Goal: Task Accomplishment & Management: Manage account settings

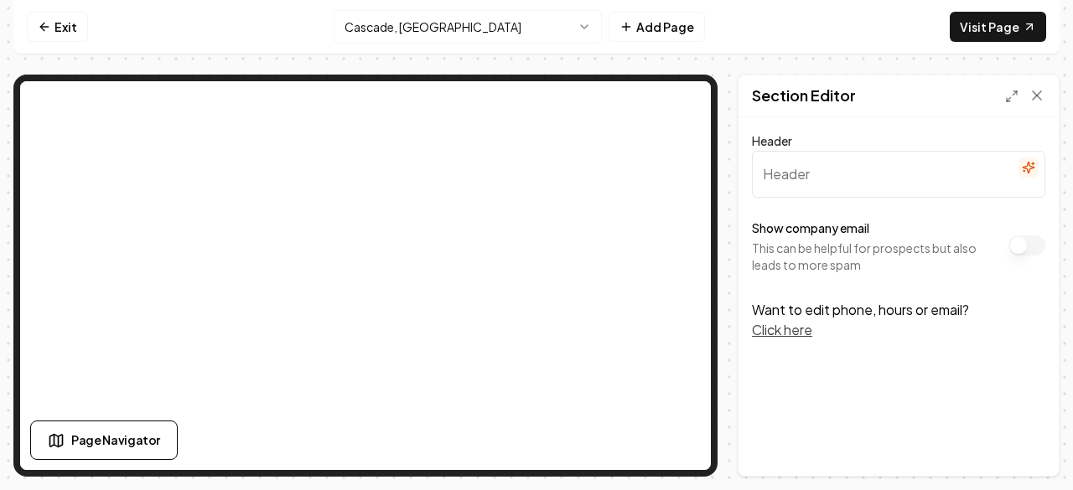
click at [793, 328] on button "Click here" at bounding box center [782, 330] width 60 height 20
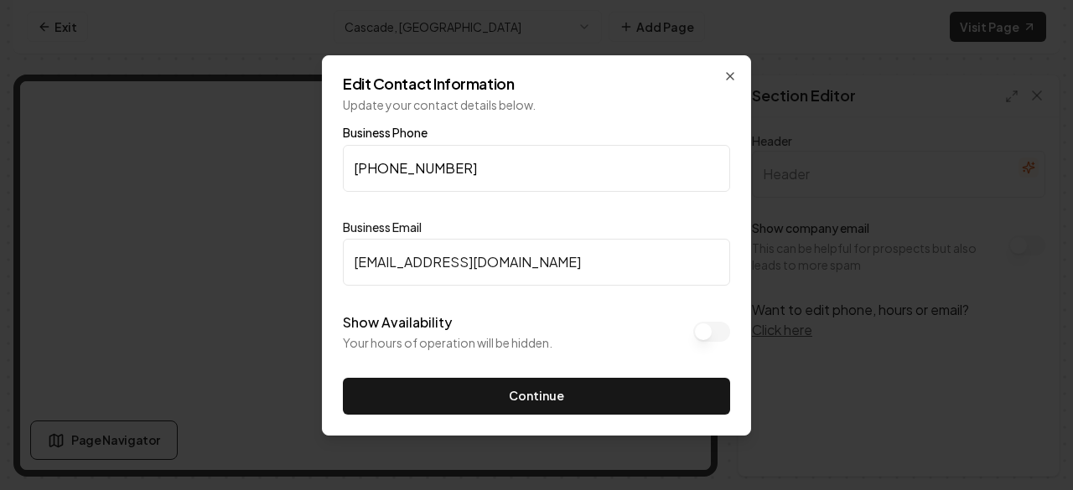
click at [738, 76] on div "Edit Contact Information Update your contact details below. Business Phone [PHO…" at bounding box center [536, 245] width 429 height 381
click at [731, 76] on icon "button" at bounding box center [730, 76] width 7 height 7
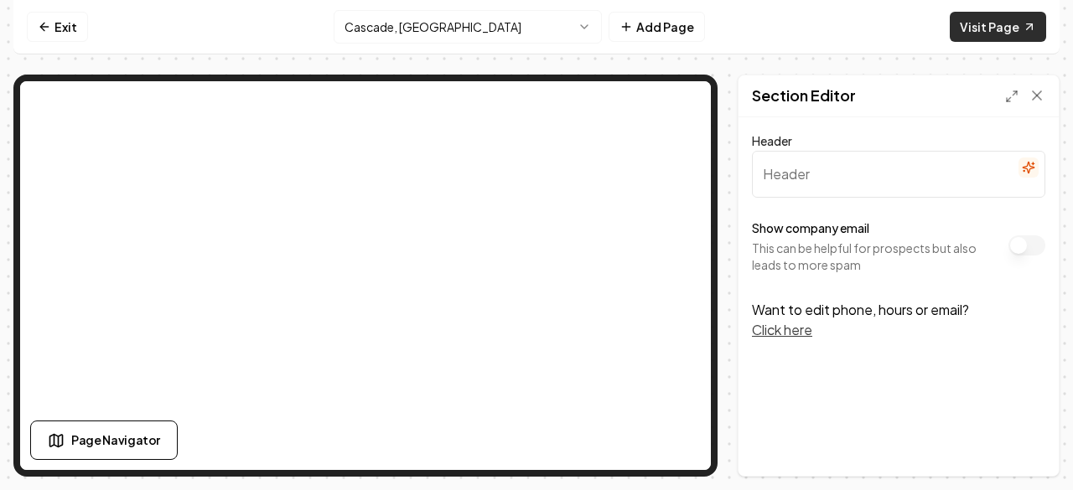
click at [977, 29] on link "Visit Page" at bounding box center [998, 27] width 96 height 30
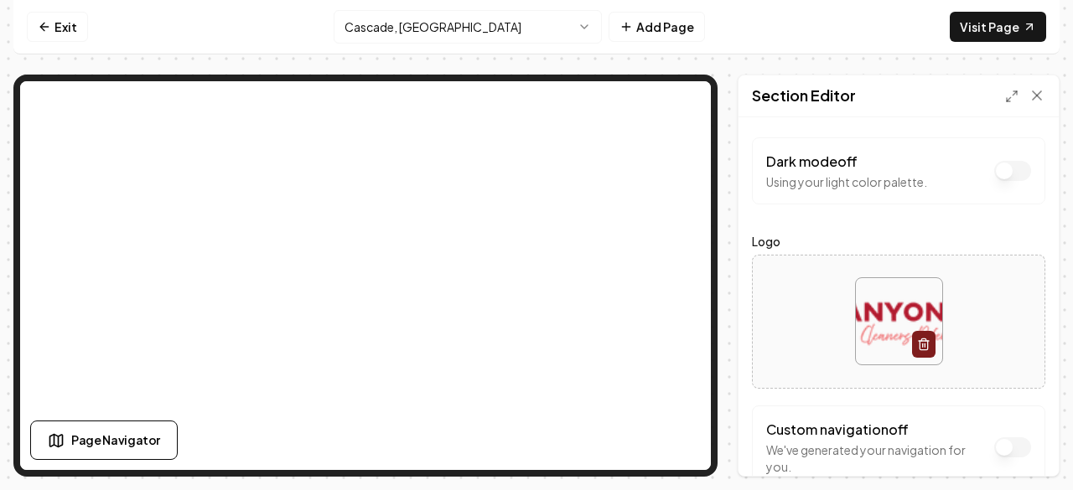
click at [585, 21] on html "Computer Required This feature is only available on a computer. Please switch t…" at bounding box center [536, 245] width 1073 height 490
click at [827, 227] on form "Dark mode off Using your light color palette. Logo Custom navigation off We've …" at bounding box center [898, 313] width 293 height 352
click at [889, 129] on div "Dark mode off Using your light color palette. Logo Custom navigation off We've …" at bounding box center [899, 296] width 320 height 359
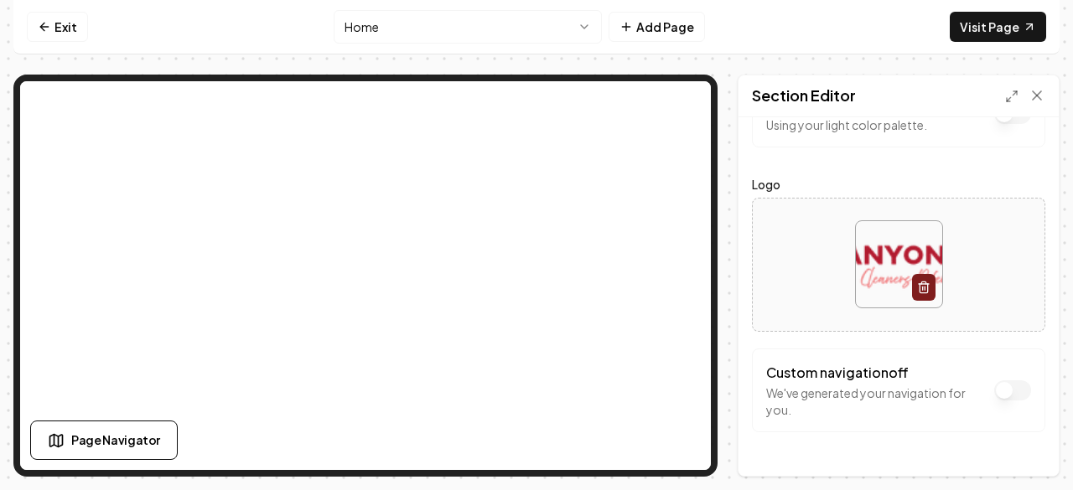
click at [880, 246] on img at bounding box center [899, 264] width 86 height 86
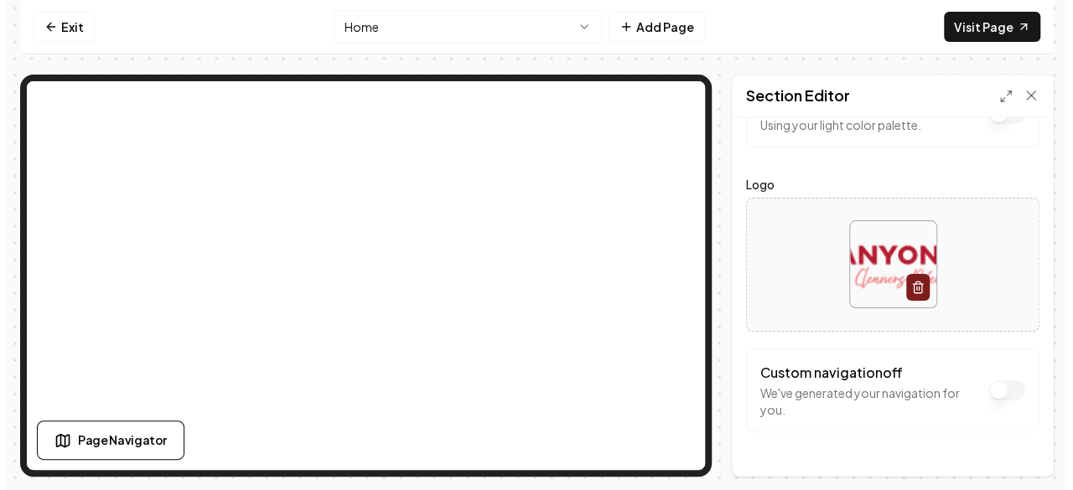
scroll to position [0, 0]
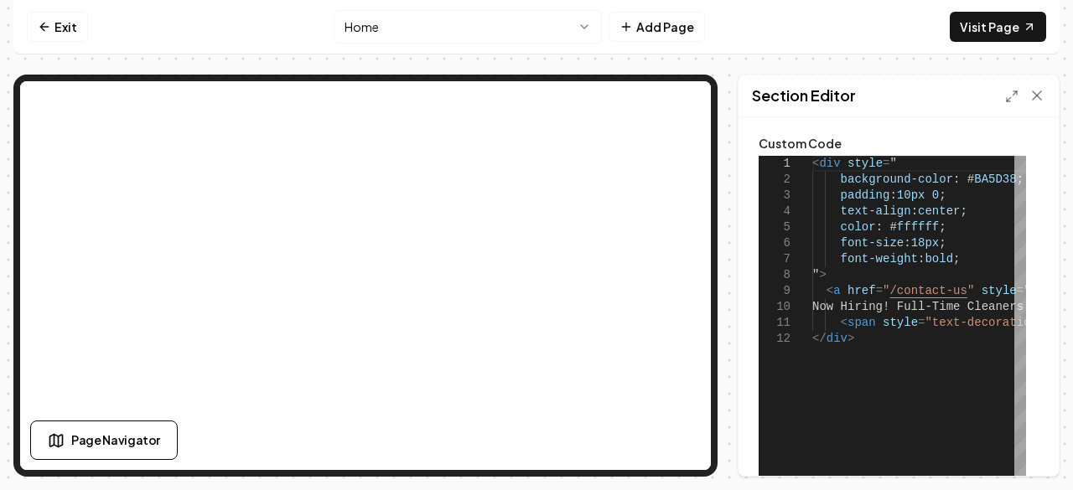
click at [887, 350] on div "< div style = " background-color : # BA5D38 ; padding : 10px 0 ; text-align : c…" at bounding box center [1056, 365] width 489 height 419
click at [866, 402] on div "< div style = " background-color : # BA5D38 ; padding : 10px 0 ; text-align : c…" at bounding box center [1056, 365] width 489 height 419
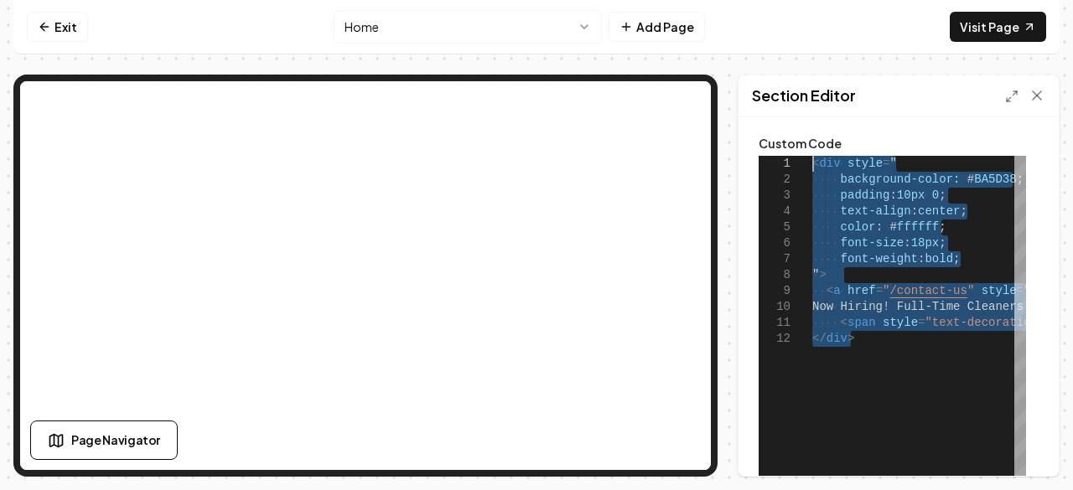
drag, startPoint x: 873, startPoint y: 338, endPoint x: 804, endPoint y: 152, distance: 198.4
click at [812, 156] on div "< div style = " background-color : # BA5D38 ; padding : 10px 0 ; text-align : c…" at bounding box center [1056, 365] width 489 height 419
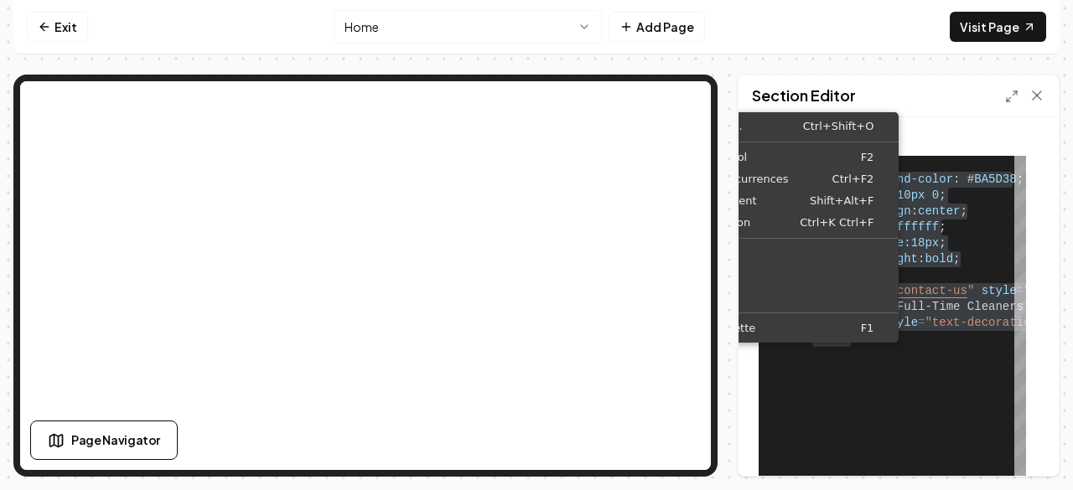
click at [862, 380] on div "< div style = " background-color : # BA5D38 ; padding : 10px 0 ; text-align : c…" at bounding box center [1056, 365] width 489 height 419
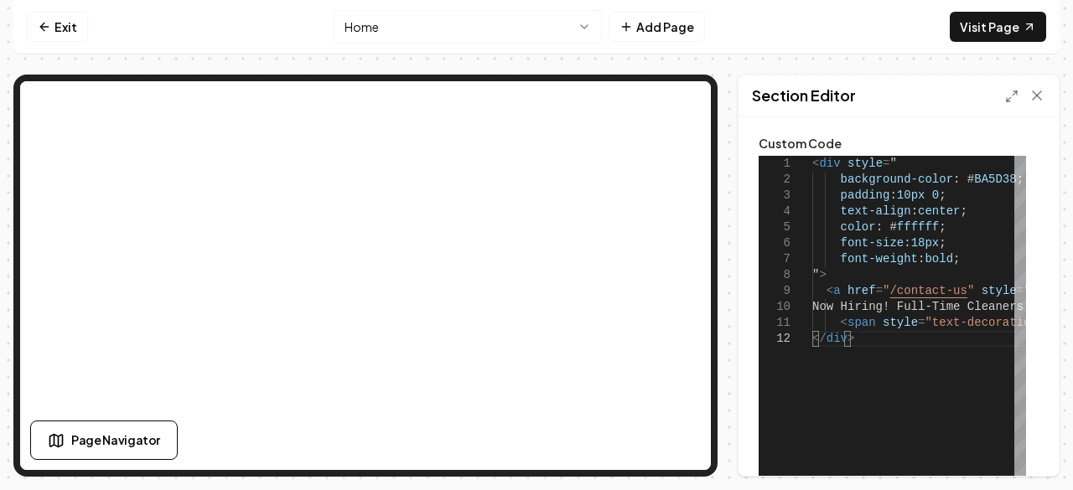
type textarea "**********"
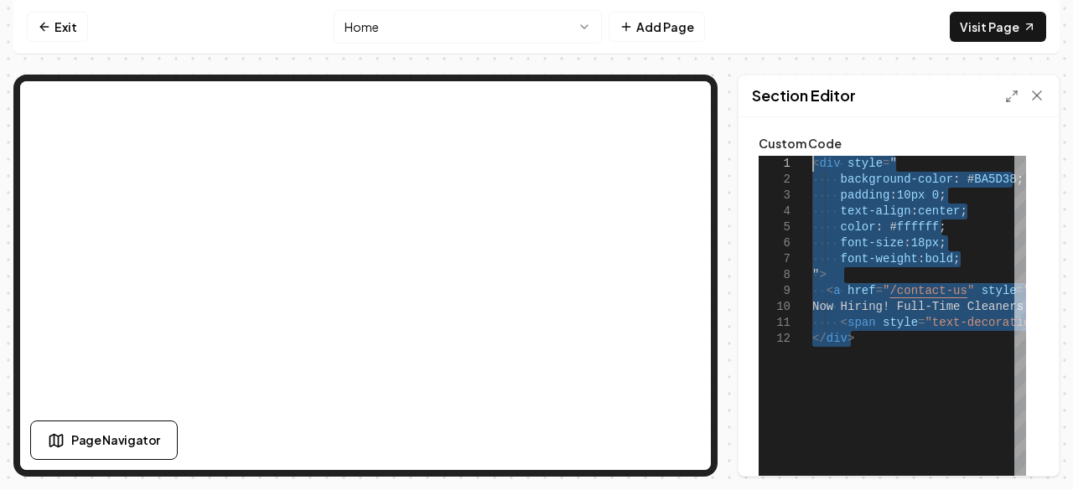
drag, startPoint x: 858, startPoint y: 338, endPoint x: 781, endPoint y: 138, distance: 213.9
click at [812, 156] on div "< div style = " background-color : # BA5D38 ; padding : 10px 0 ; text-align : c…" at bounding box center [1056, 365] width 489 height 419
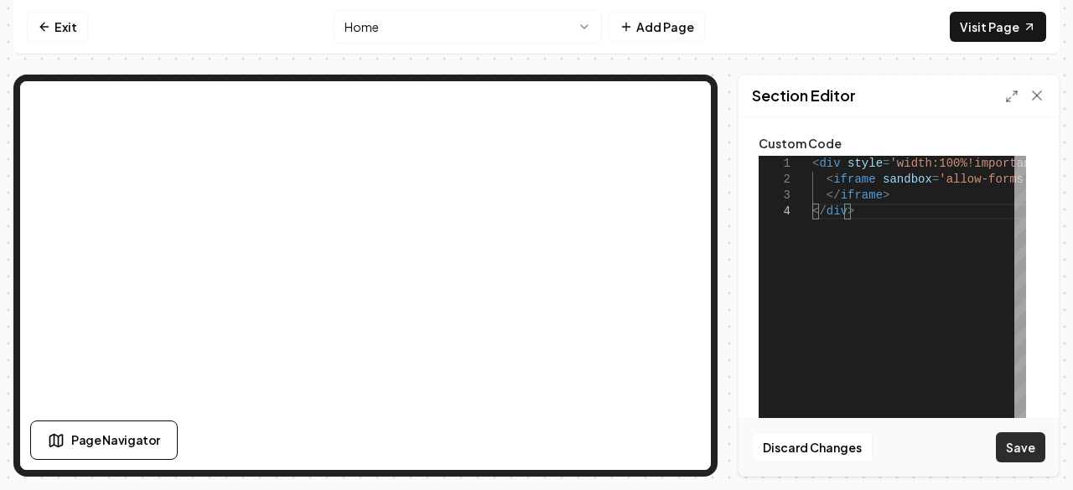
click at [1017, 447] on button "Save" at bounding box center [1020, 448] width 49 height 30
type textarea "**********"
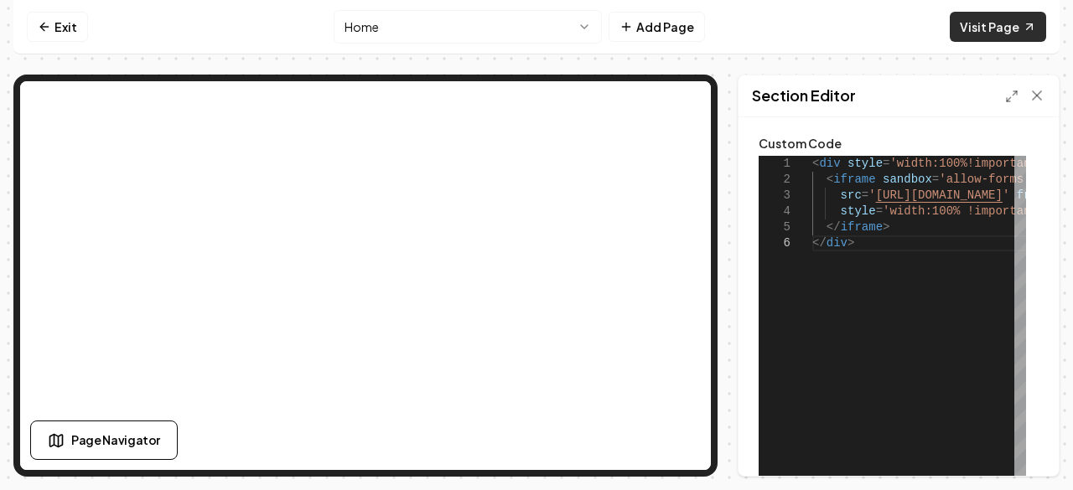
click at [1004, 26] on link "Visit Page" at bounding box center [998, 27] width 96 height 30
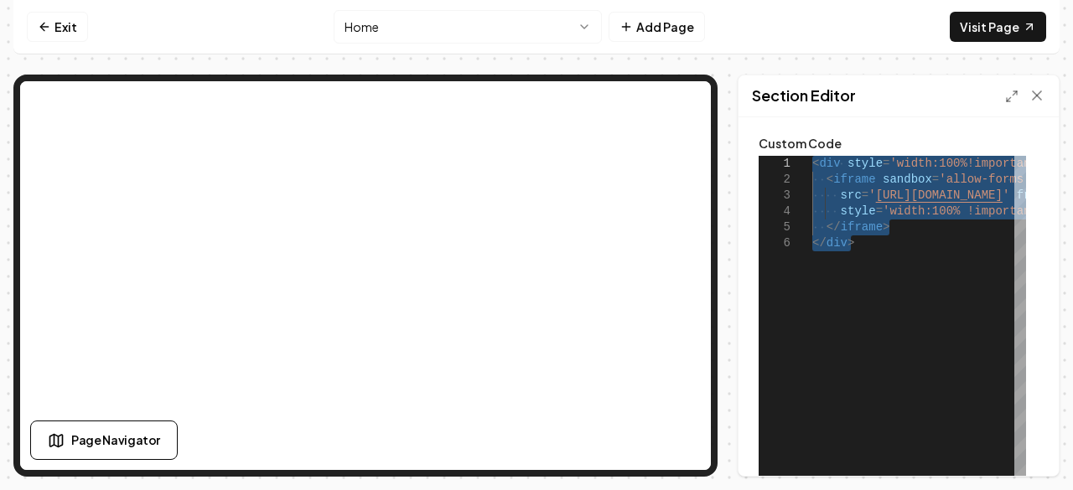
drag, startPoint x: 870, startPoint y: 241, endPoint x: 799, endPoint y: 137, distance: 126.7
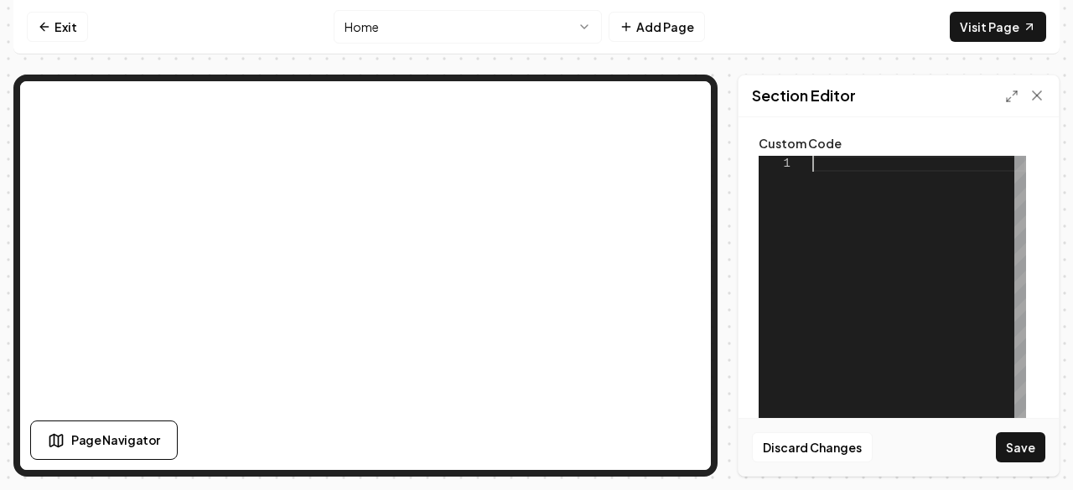
type textarea "**********"
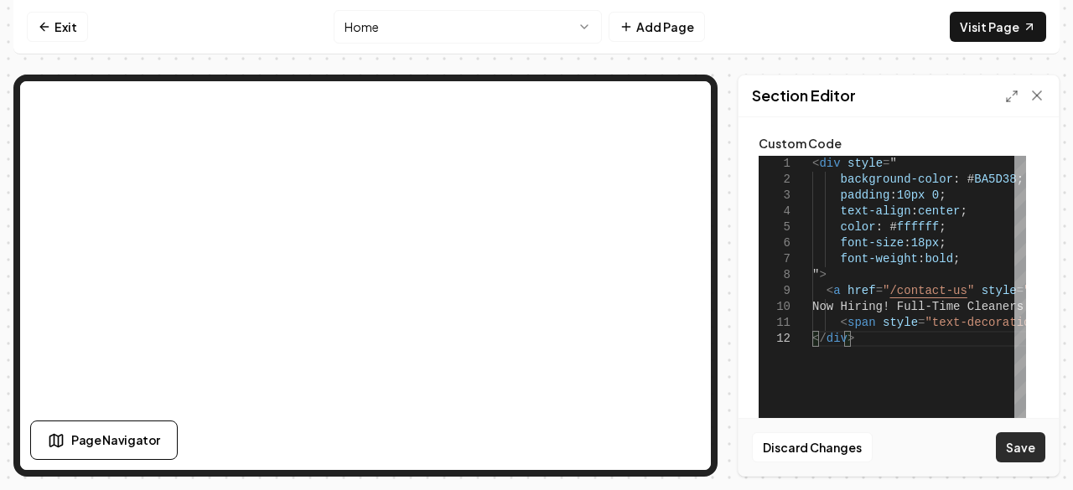
click at [1009, 452] on button "Save" at bounding box center [1020, 448] width 49 height 30
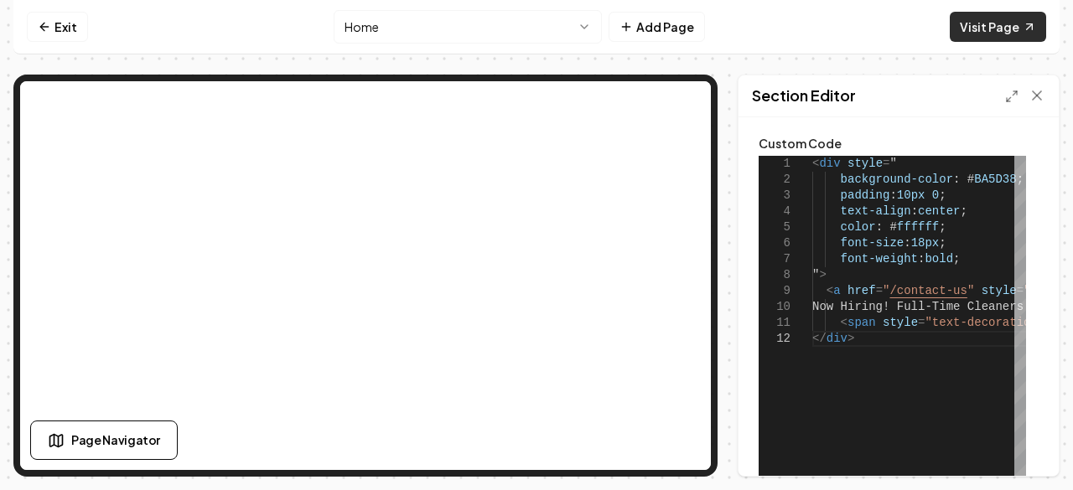
click at [989, 16] on link "Visit Page" at bounding box center [998, 27] width 96 height 30
